Goal: Communication & Community: Answer question/provide support

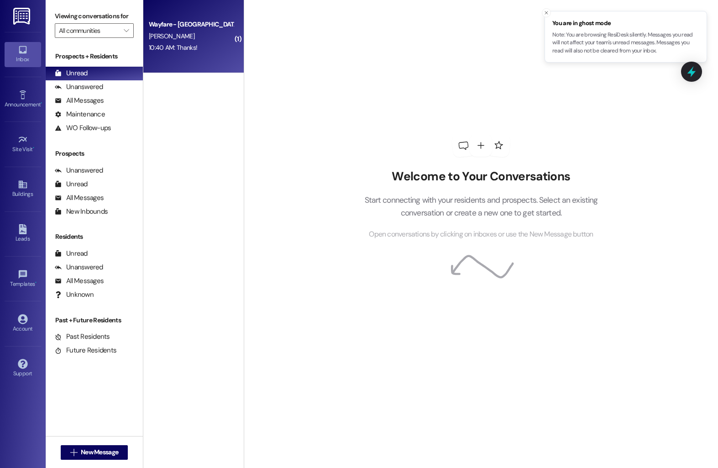
click at [155, 32] on span "[PERSON_NAME]" at bounding box center [172, 36] width 46 height 8
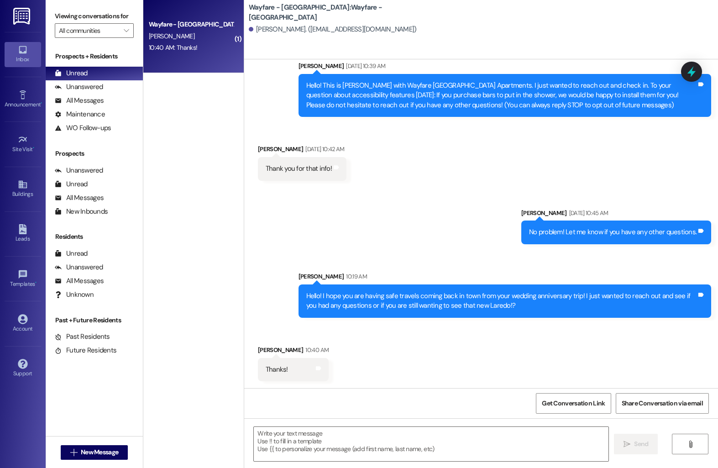
scroll to position [26, 0]
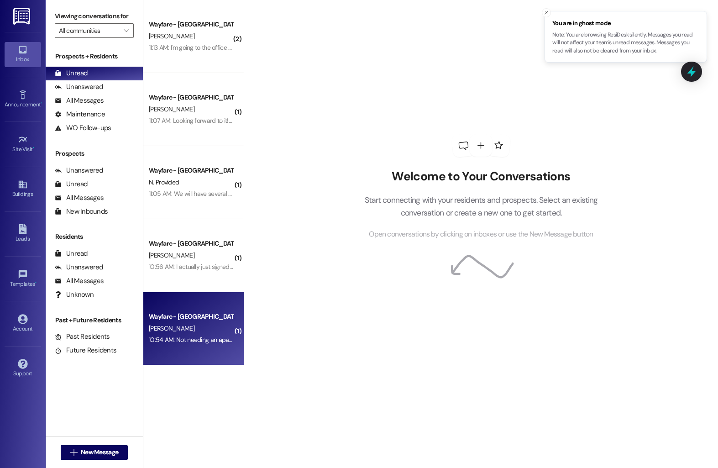
click at [154, 332] on span "R. Villanueva" at bounding box center [172, 328] width 46 height 8
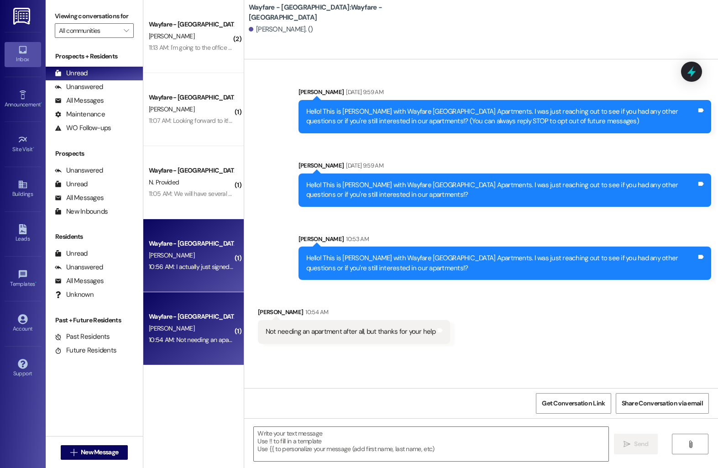
click at [177, 277] on div "Wayfare - Cumberland Park Prospect B. Gregory 10:56 AM: I actually just signed …" at bounding box center [193, 255] width 100 height 73
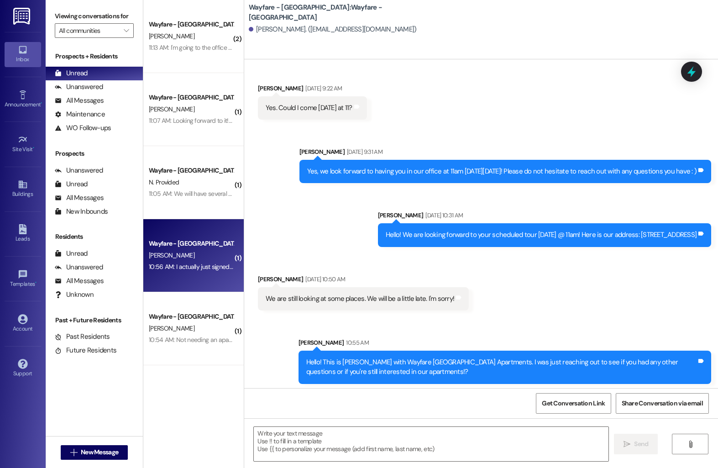
scroll to position [153, 0]
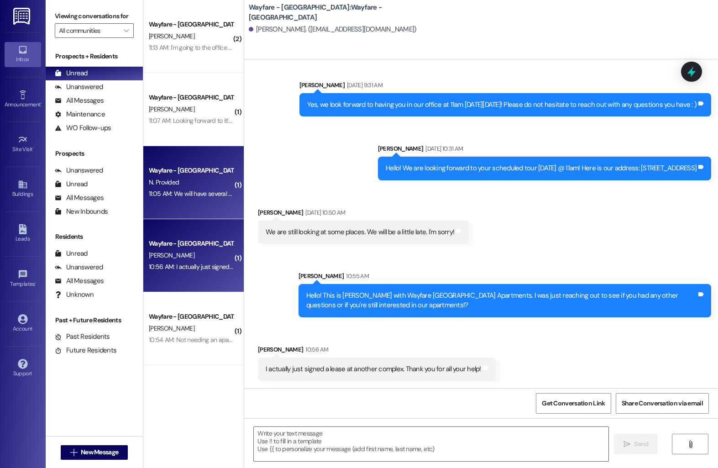
click at [181, 202] on div "Wayfare - Cumberland Park Prospect N. Provided 11:05 AM: We will have several u…" at bounding box center [193, 182] width 100 height 73
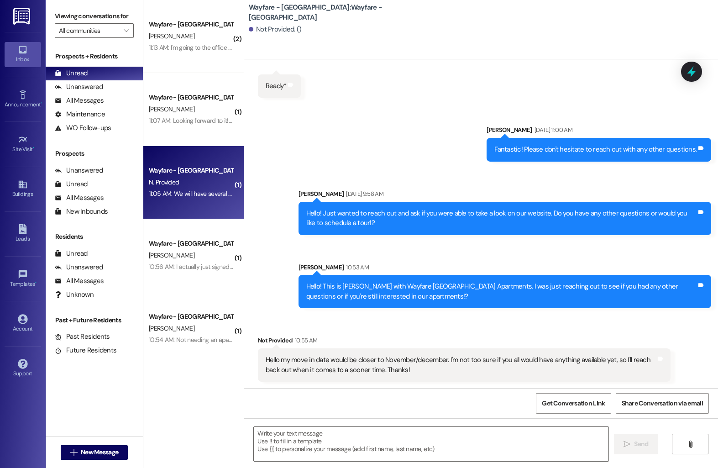
scroll to position [590, 0]
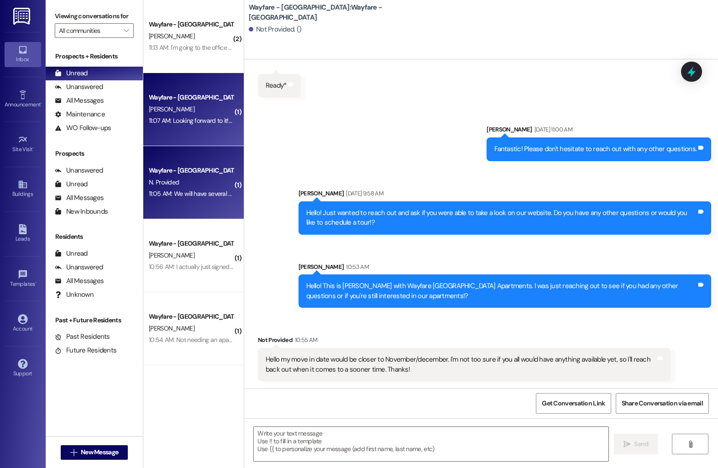
click at [186, 126] on div "11:07 AM: Looking forward to it! Please do not hesitate to reach out if you hav…" at bounding box center [191, 120] width 86 height 11
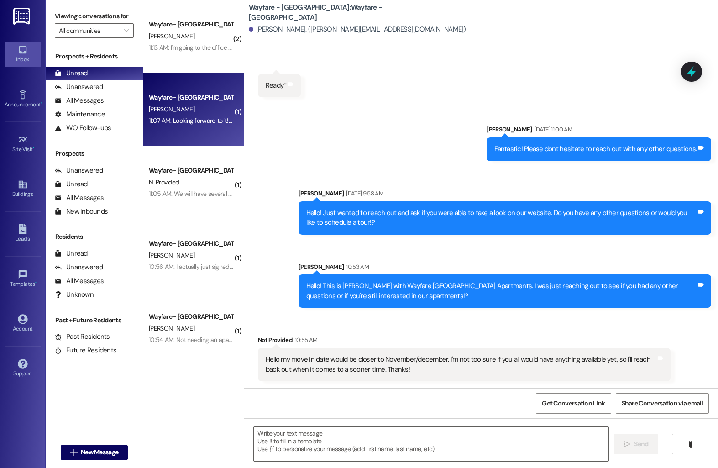
scroll to position [0, 0]
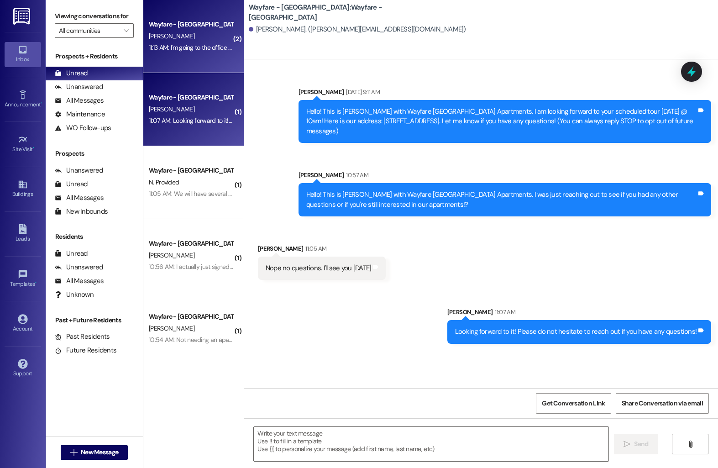
click at [158, 47] on div "11:13 AM: I'm going to the office here shortly to give my 60 day notice. And th…" at bounding box center [371, 47] width 444 height 8
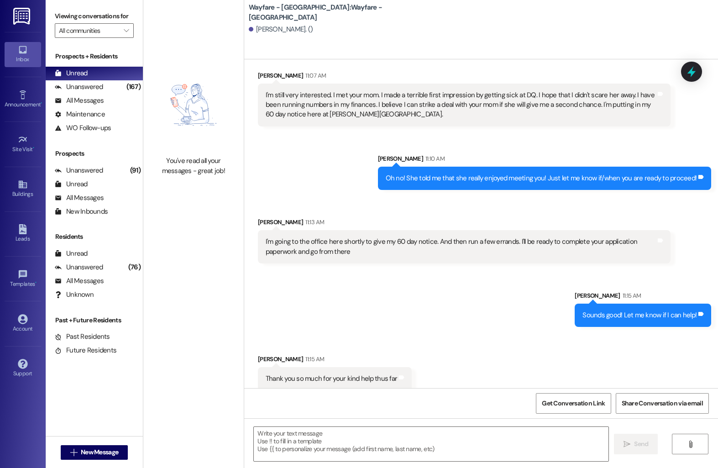
scroll to position [1479, 0]
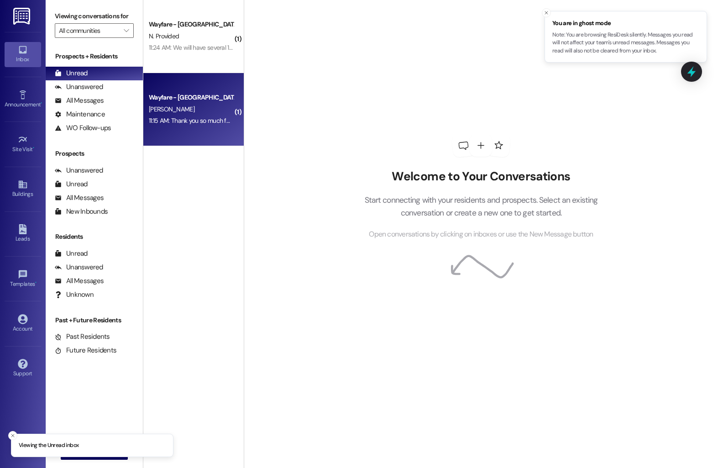
click at [196, 88] on div "Wayfare - [GEOGRAPHIC_DATA] [PERSON_NAME] 11:15 AM: Thank you so much for your …" at bounding box center [193, 109] width 100 height 73
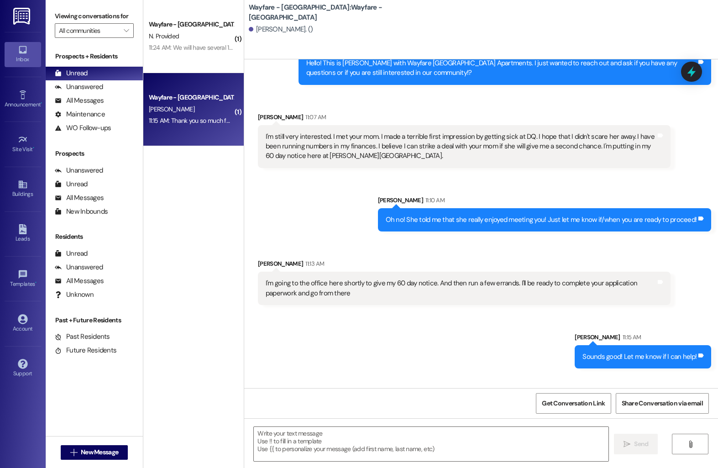
scroll to position [1479, 0]
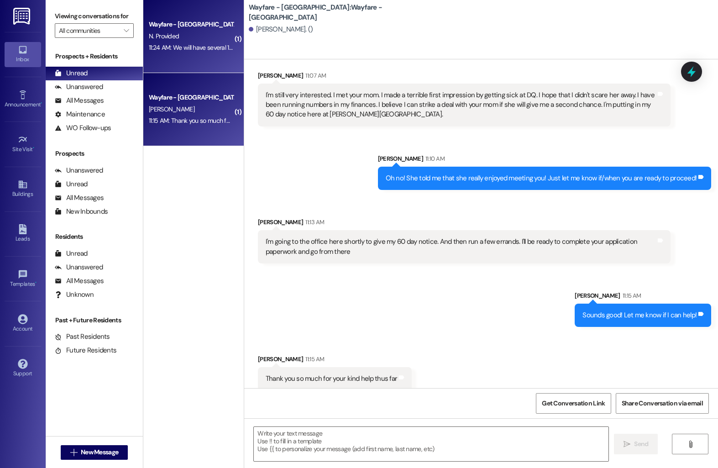
click at [212, 34] on div "N. Provided" at bounding box center [191, 36] width 86 height 11
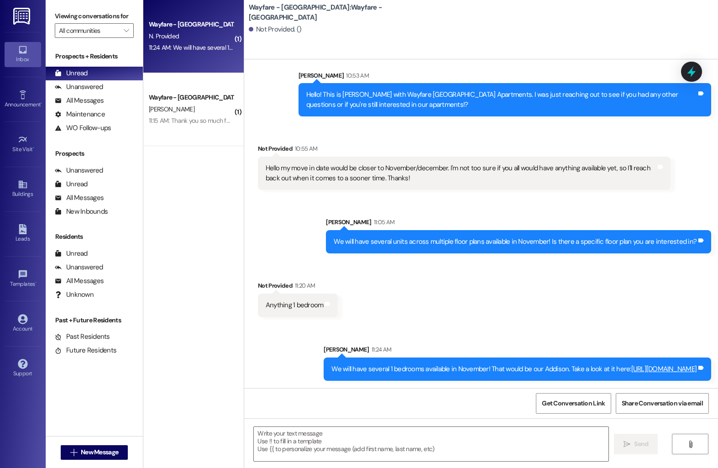
scroll to position [791, 0]
